Goal: Task Accomplishment & Management: Manage account settings

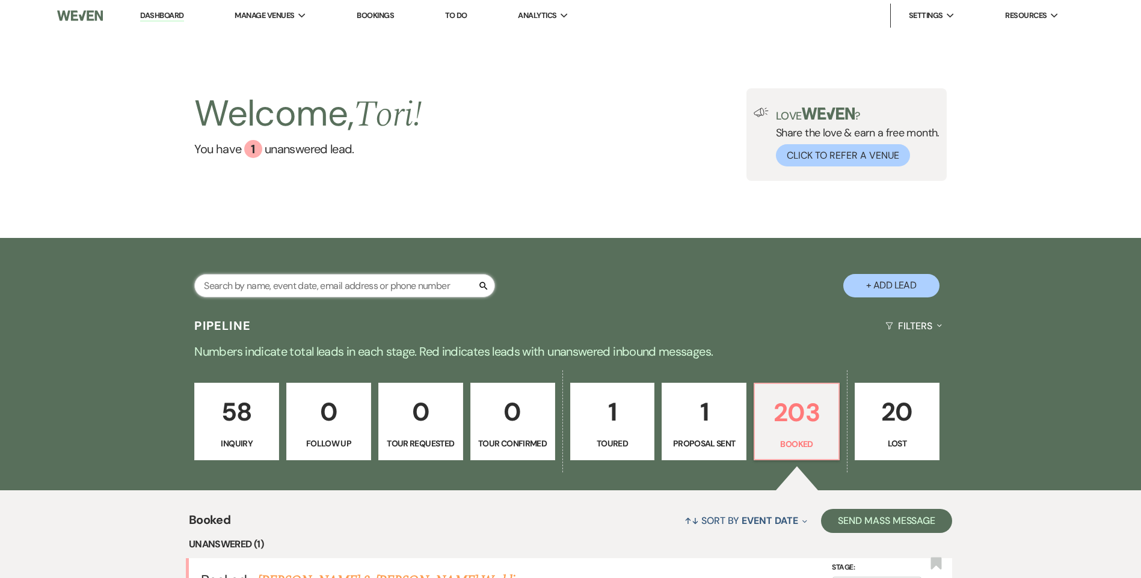
click at [305, 285] on input "text" at bounding box center [344, 285] width 301 height 23
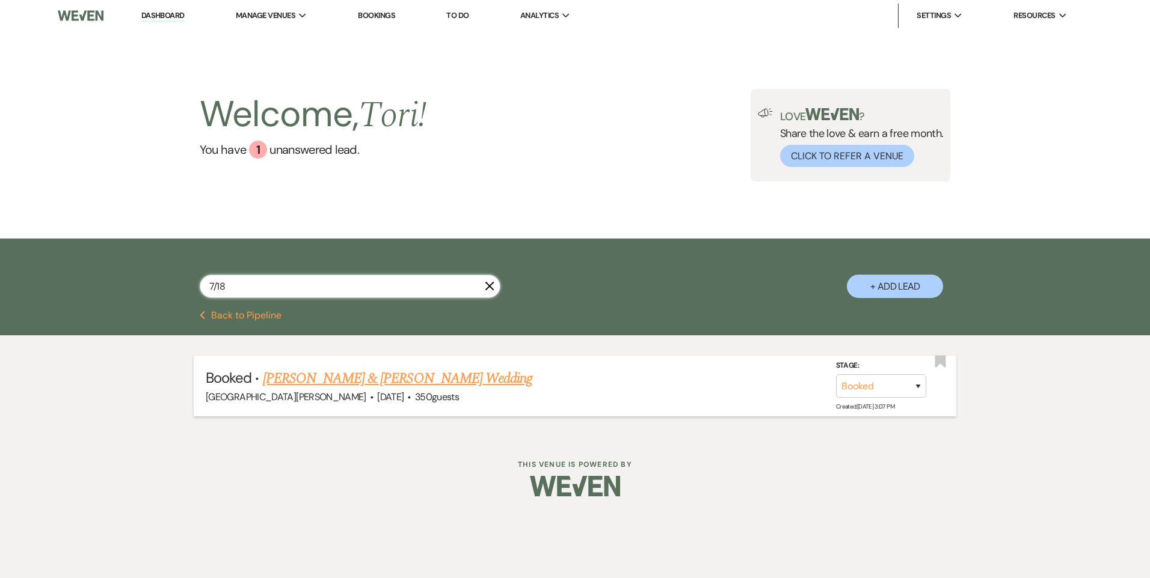
type input "7/18"
click at [313, 378] on link "[PERSON_NAME] & [PERSON_NAME] Wedding" at bounding box center [397, 379] width 269 height 22
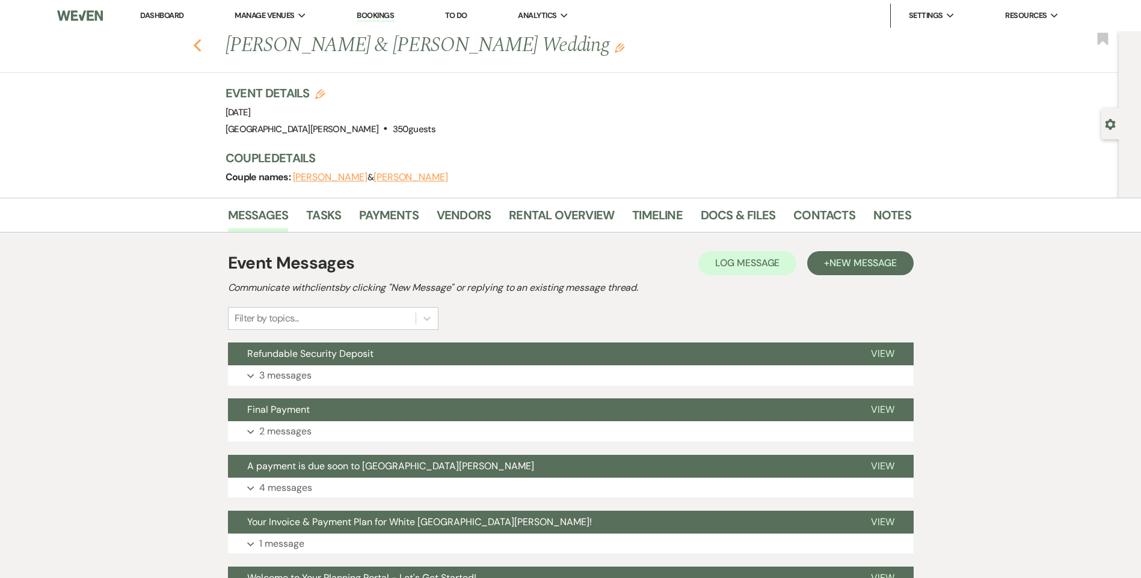
click at [201, 47] on use "button" at bounding box center [197, 45] width 8 height 13
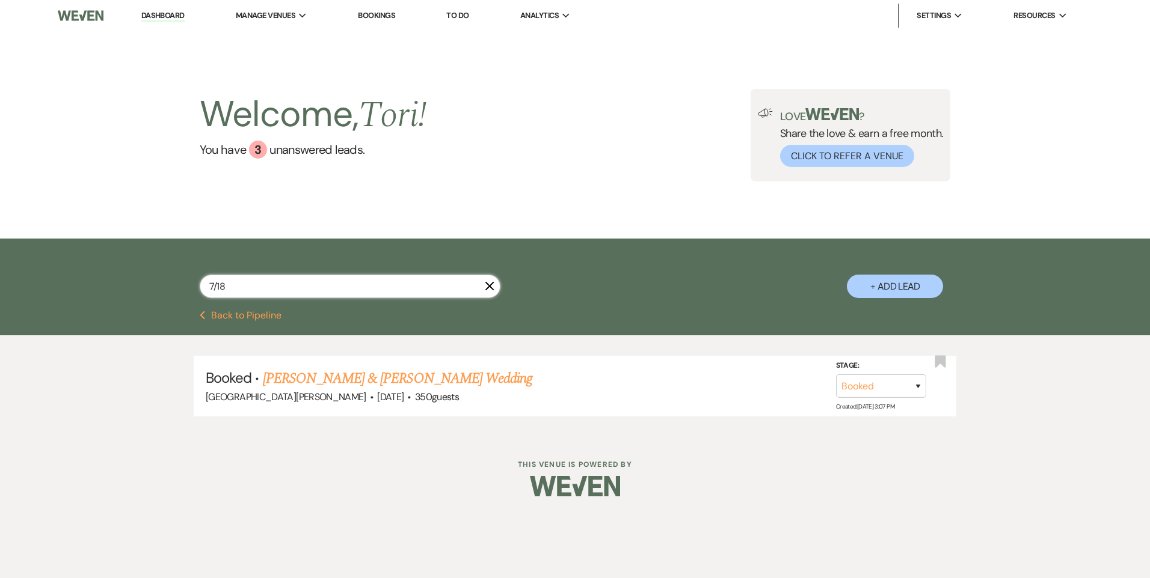
click at [244, 288] on input "7/18" at bounding box center [350, 286] width 301 height 23
type input "[DATE]"
click at [370, 383] on link "[PERSON_NAME] & [PERSON_NAME] Wedding" at bounding box center [397, 379] width 269 height 22
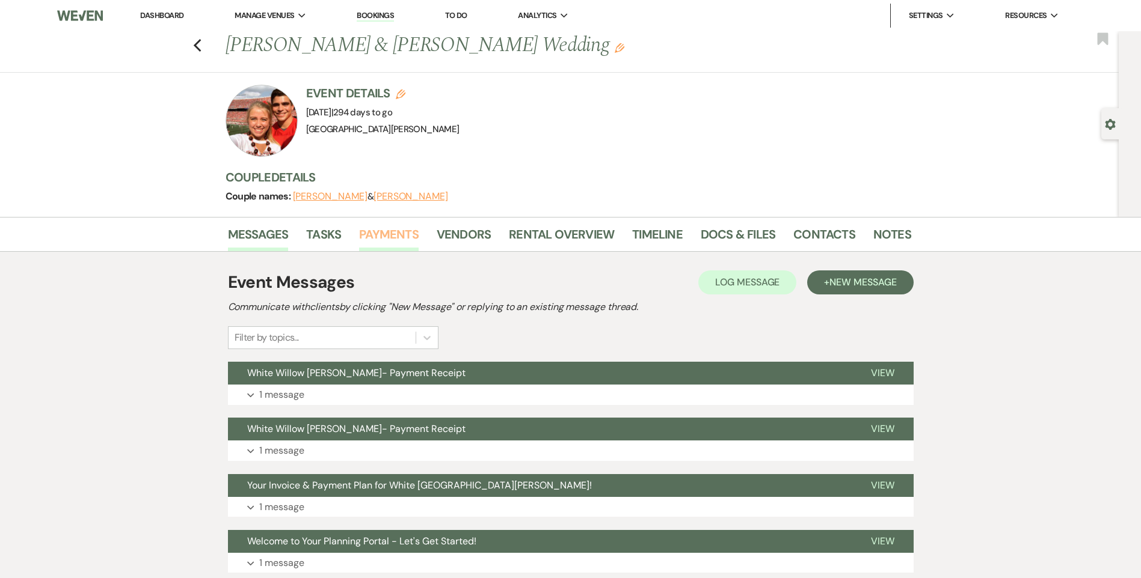
click at [396, 239] on link "Payments" at bounding box center [389, 238] width 60 height 26
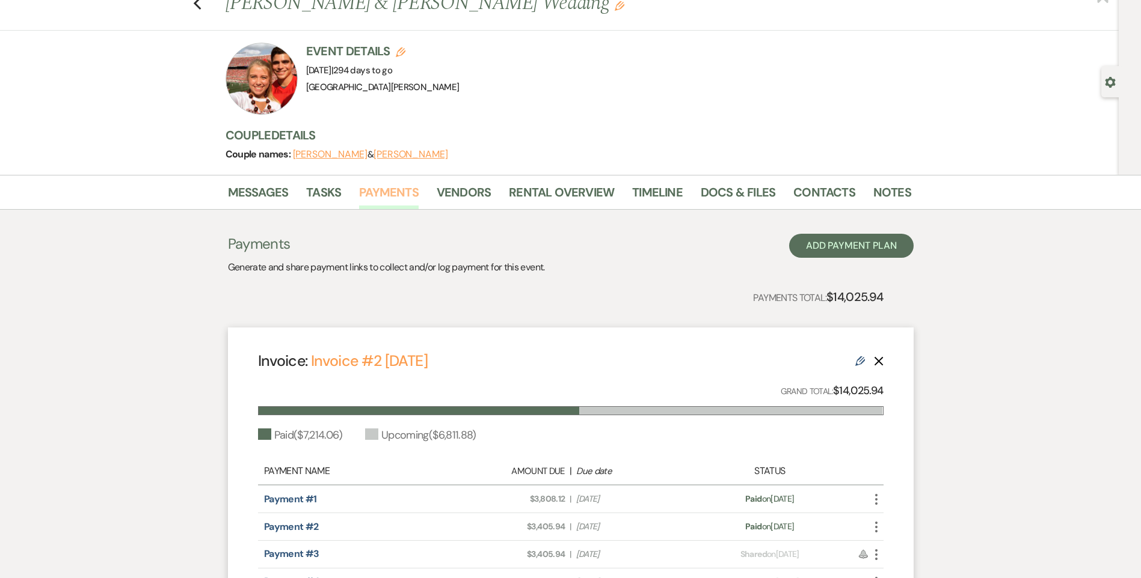
scroll to position [60, 0]
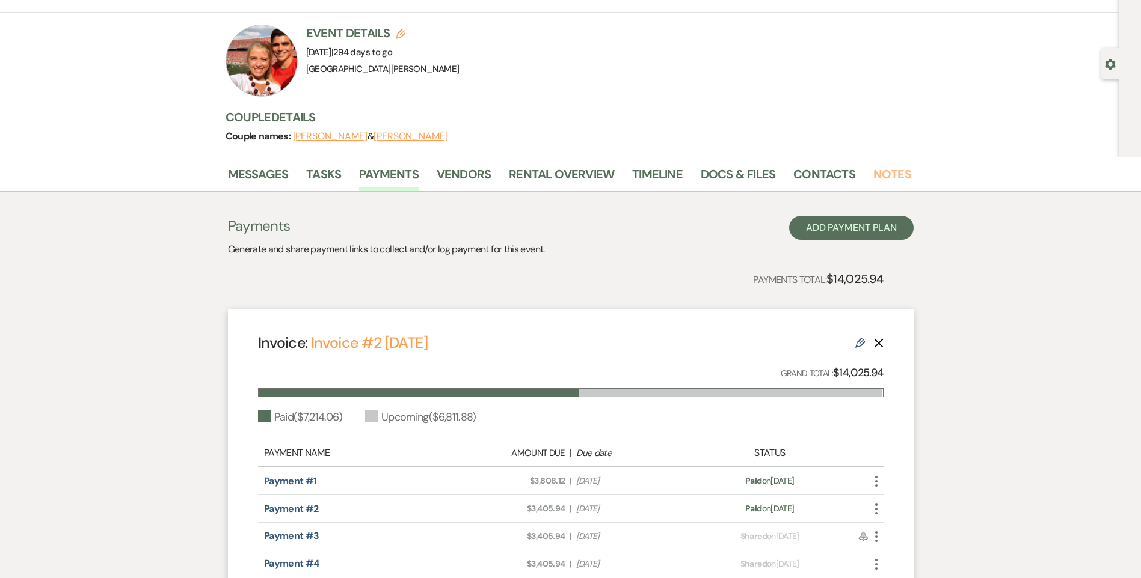
click at [891, 173] on link "Notes" at bounding box center [892, 178] width 38 height 26
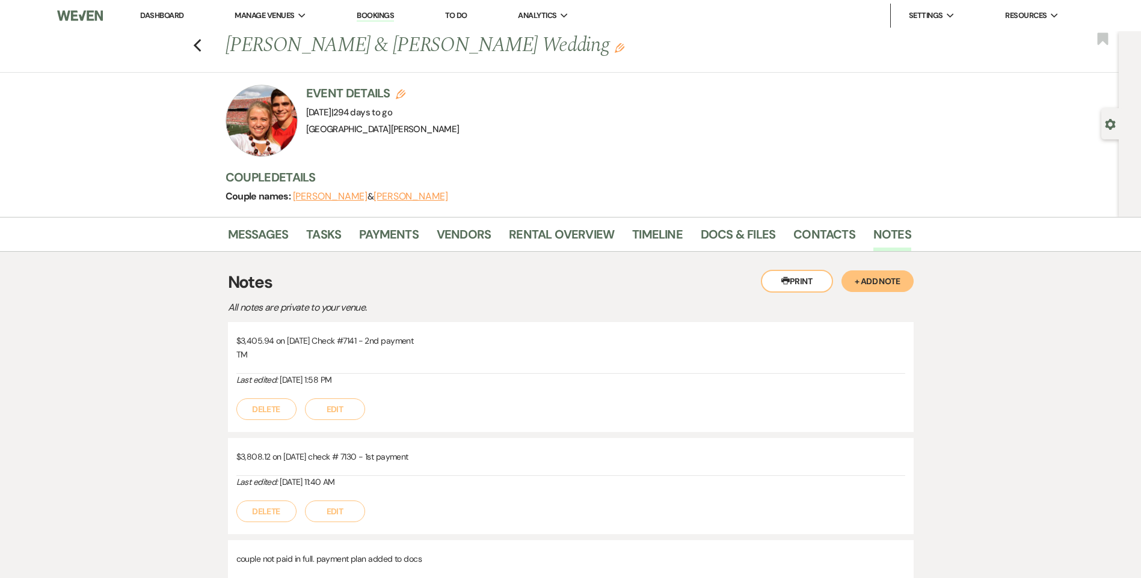
click at [887, 281] on button "+ Add Note" at bounding box center [877, 282] width 72 height 22
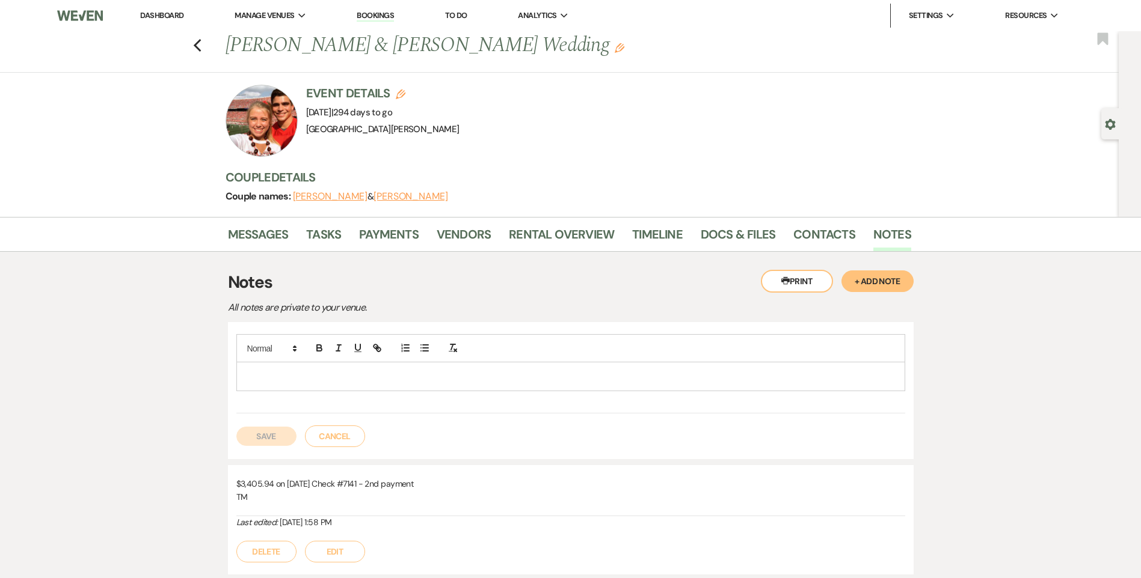
click at [460, 382] on p at bounding box center [570, 376] width 649 height 13
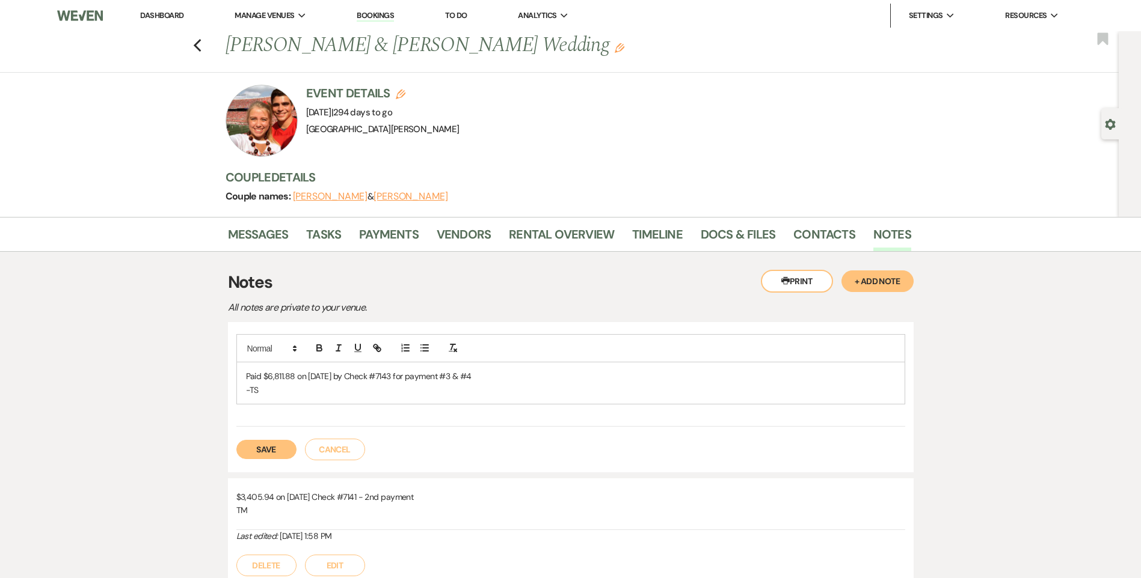
drag, startPoint x: 482, startPoint y: 378, endPoint x: 213, endPoint y: 382, distance: 269.4
copy p "Paid $6,811.88 on [DATE] by Check #7143 for payment #3 & #4"
click at [286, 446] on button "Save" at bounding box center [266, 449] width 60 height 19
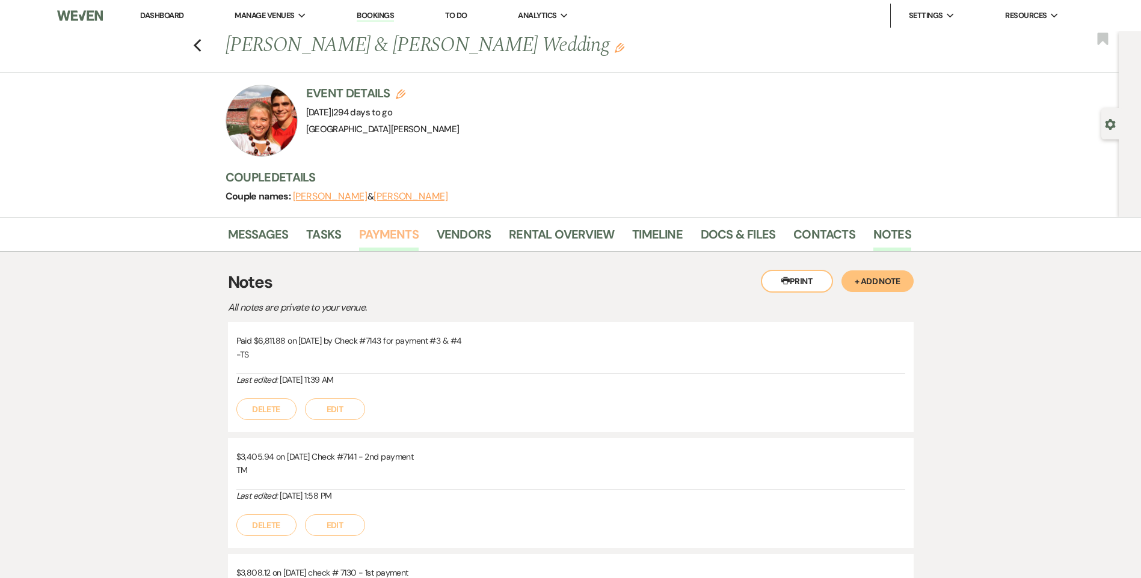
click at [367, 231] on link "Payments" at bounding box center [389, 238] width 60 height 26
